Goal: Task Accomplishment & Management: Use online tool/utility

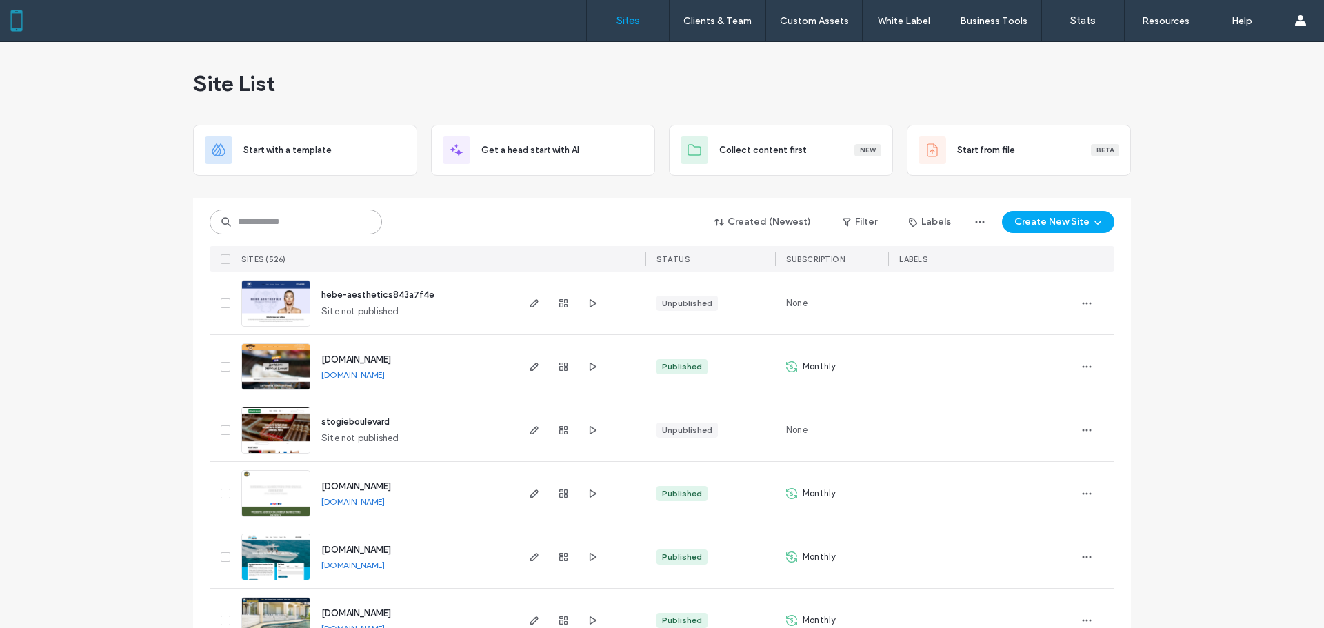
click at [310, 216] on input at bounding box center [296, 222] width 172 height 25
click at [529, 304] on icon "button" at bounding box center [534, 303] width 11 height 11
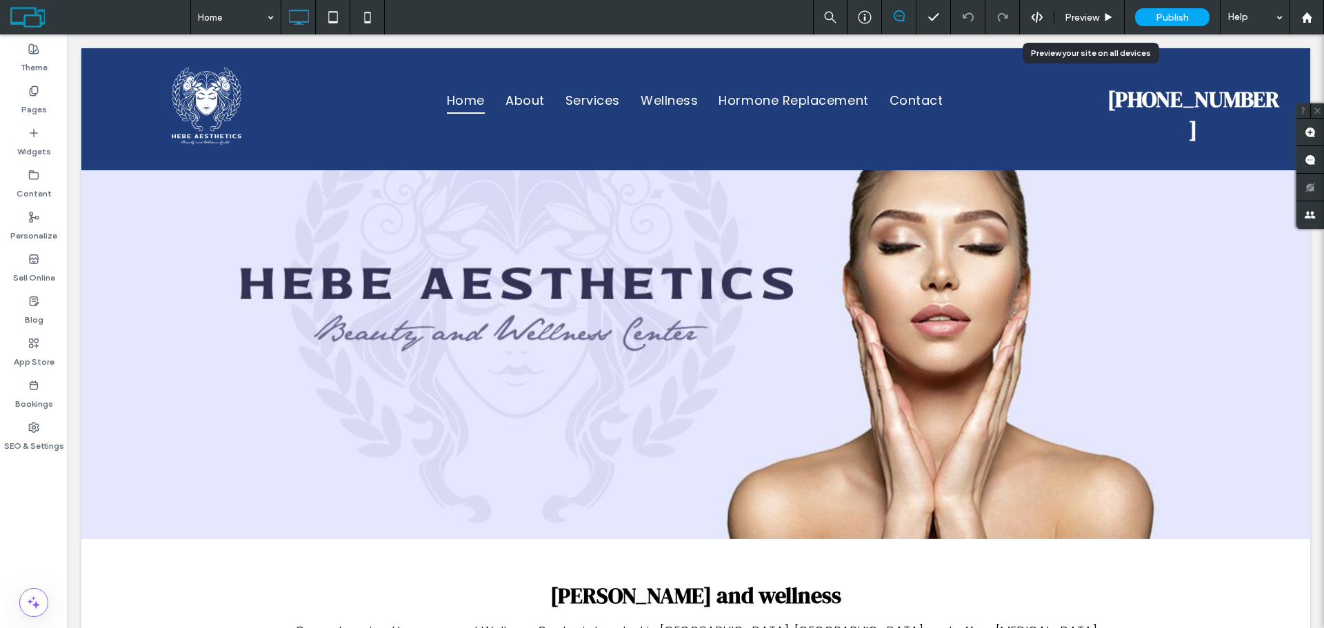
click at [1087, 16] on span "Preview" at bounding box center [1082, 18] width 34 height 12
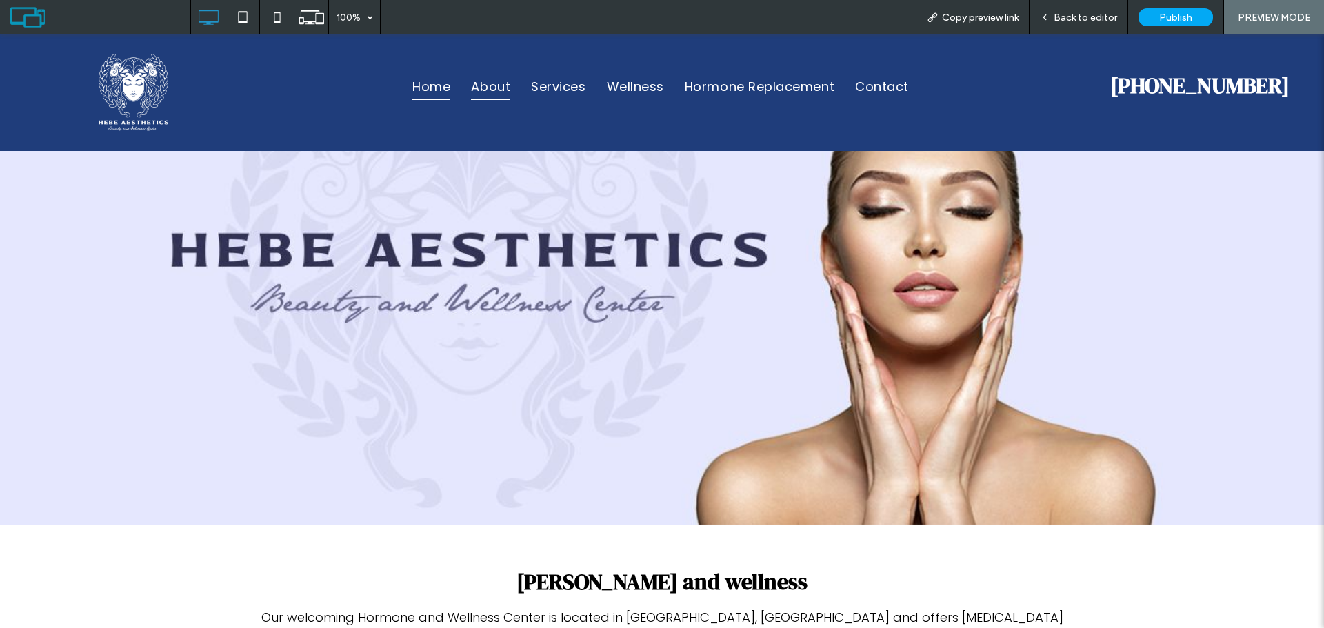
click at [493, 87] on span "About" at bounding box center [490, 87] width 39 height 26
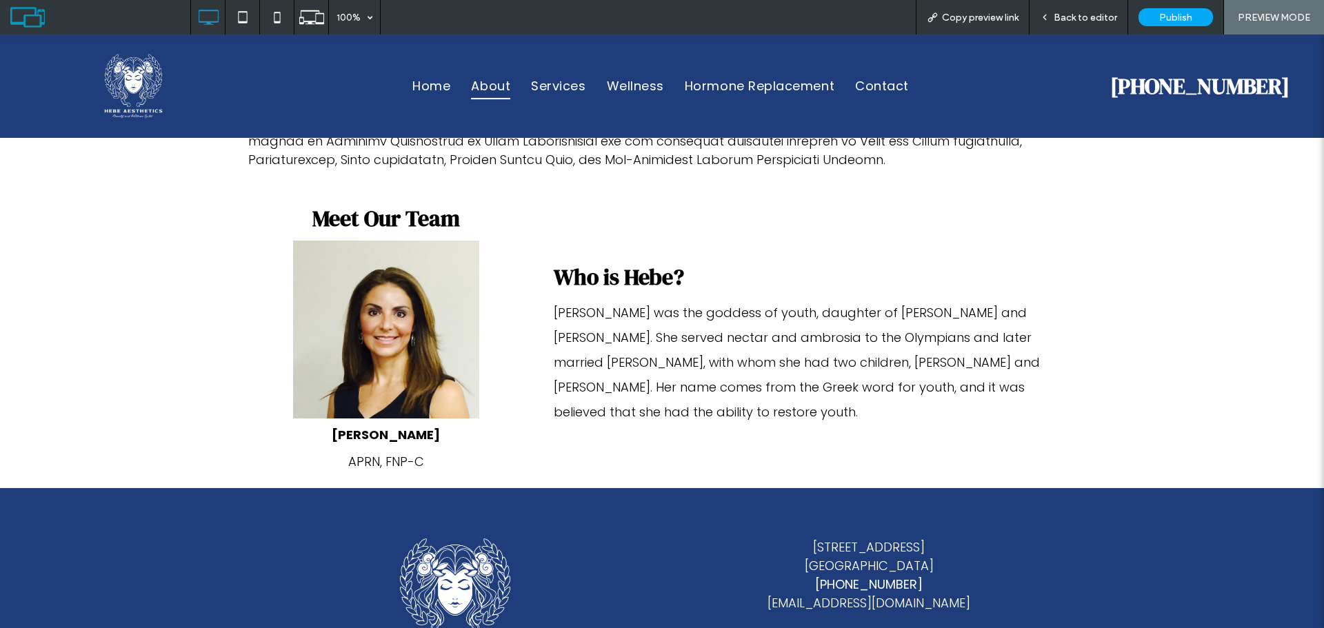
scroll to position [707, 0]
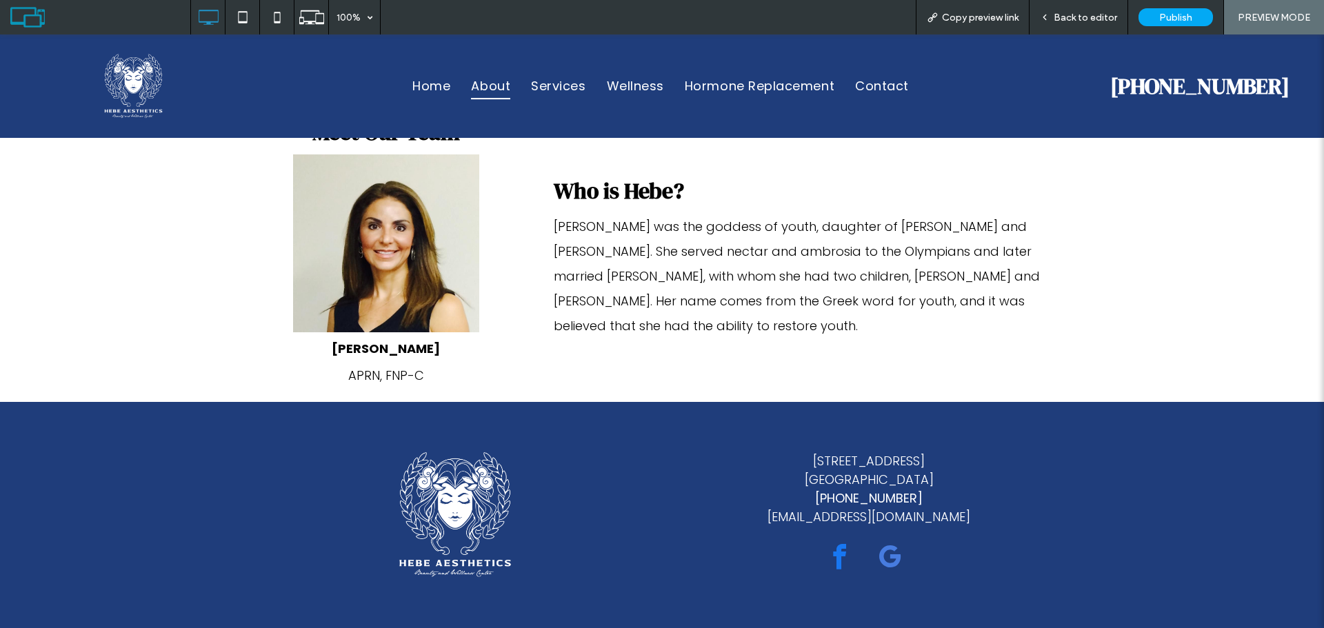
click at [1089, 15] on span "Back to editor" at bounding box center [1085, 18] width 63 height 12
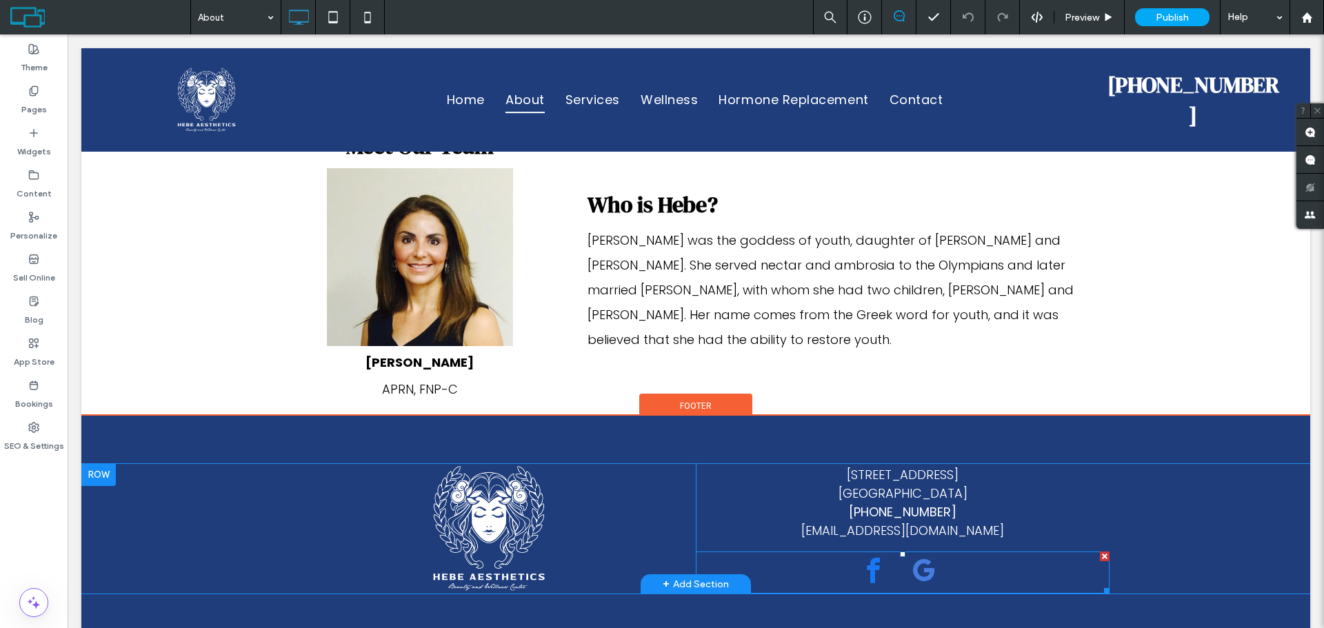
click at [956, 572] on div at bounding box center [903, 573] width 414 height 42
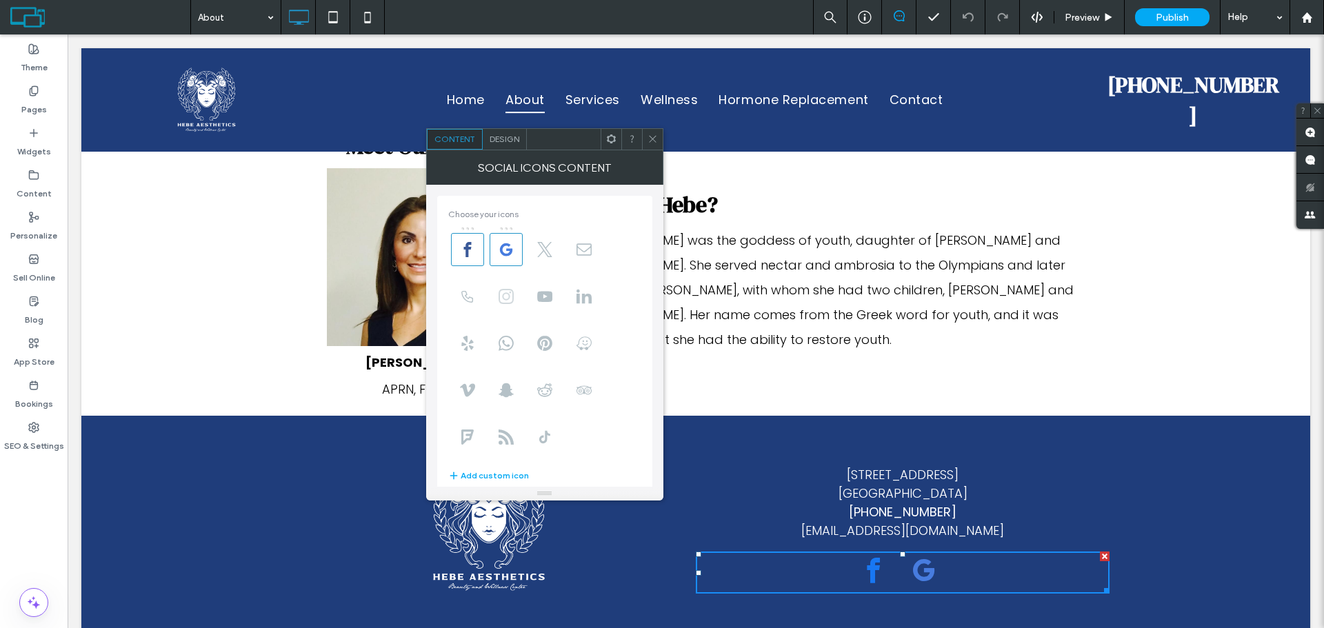
click at [507, 296] on icon at bounding box center [505, 296] width 15 height 15
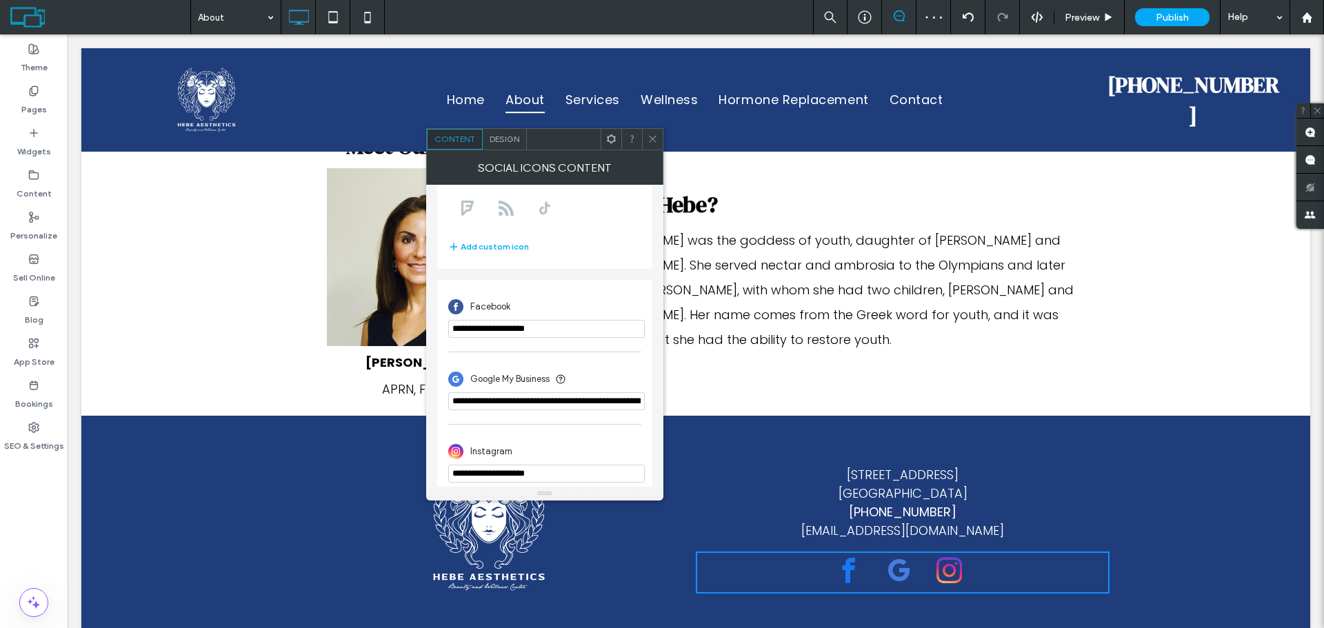
scroll to position [241, 0]
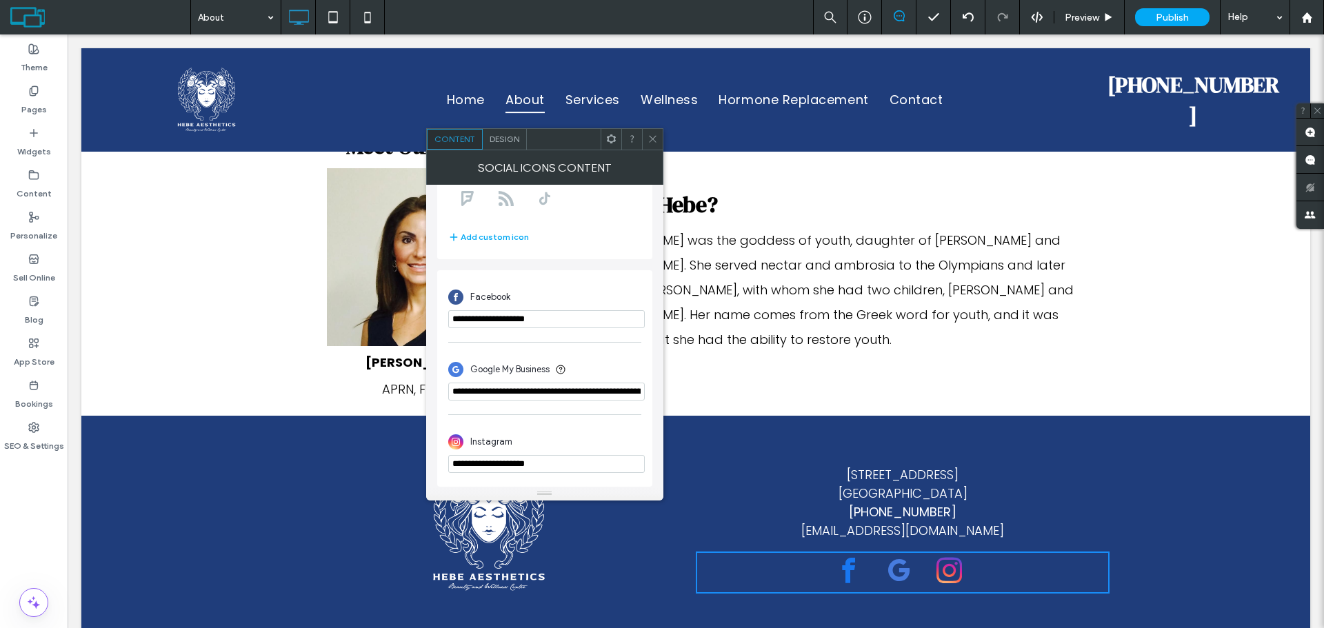
drag, startPoint x: 643, startPoint y: 498, endPoint x: 407, endPoint y: 467, distance: 237.1
paste input "**********"
type input "**********"
click at [655, 139] on icon at bounding box center [652, 139] width 10 height 10
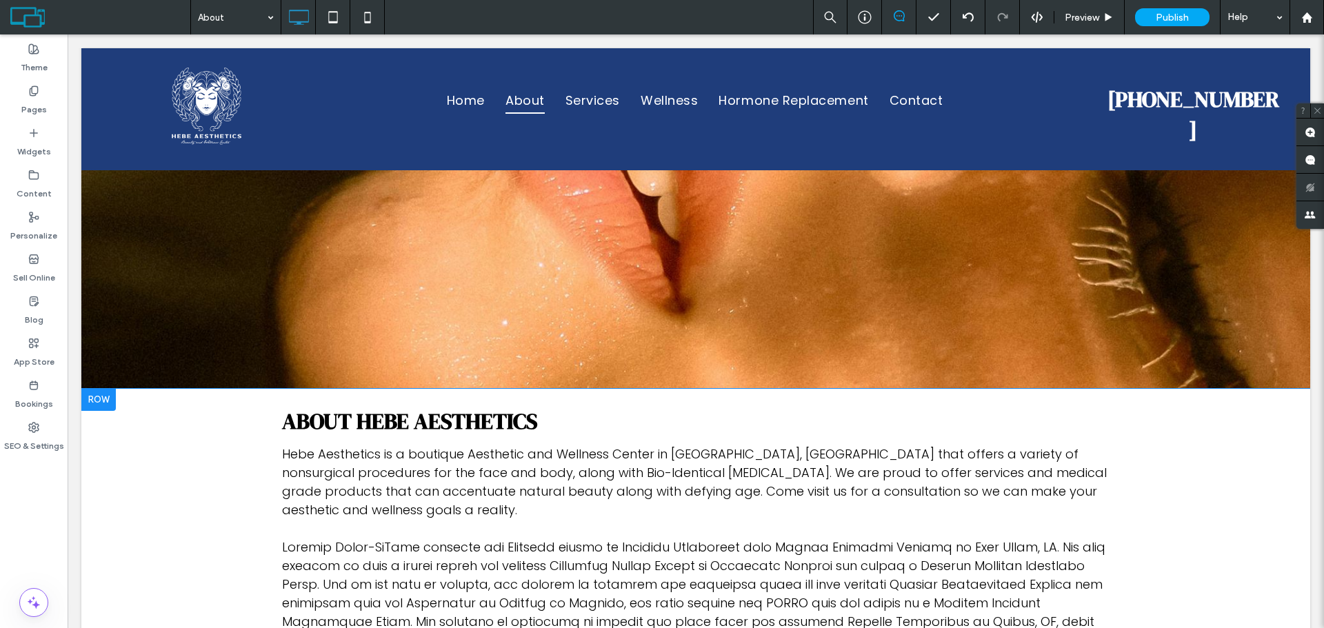
scroll to position [0, 0]
